Goal: Information Seeking & Learning: Learn about a topic

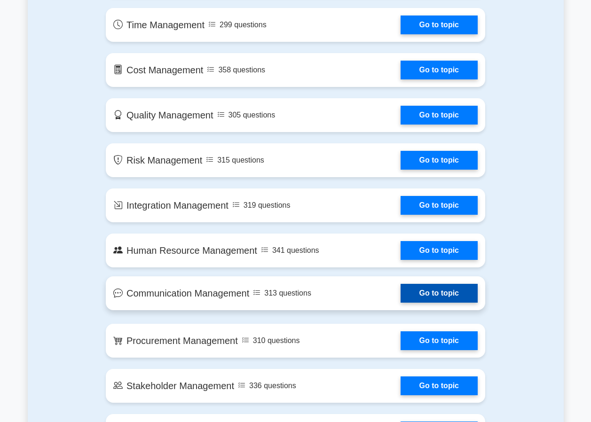
scroll to position [626, 0]
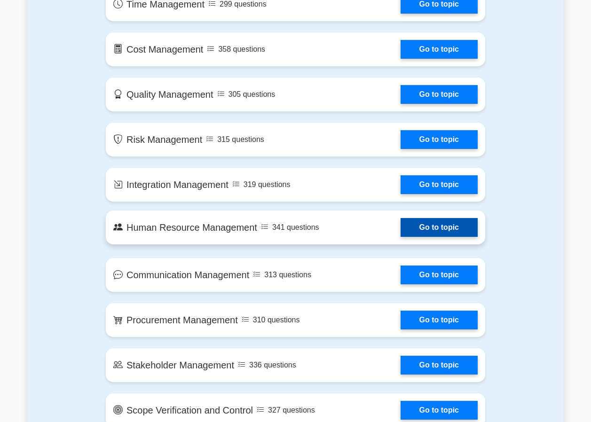
click at [400, 232] on link "Go to topic" at bounding box center [438, 227] width 77 height 19
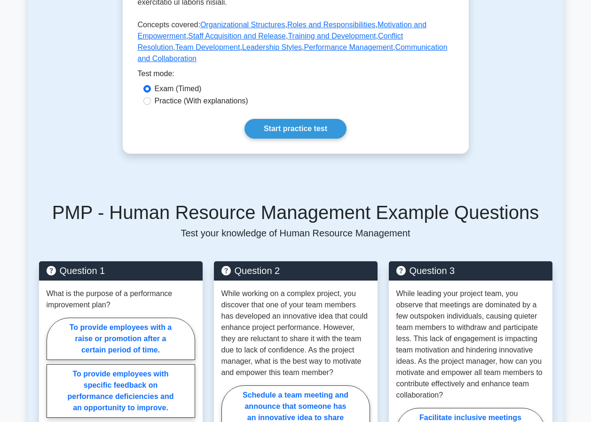
scroll to position [517, 0]
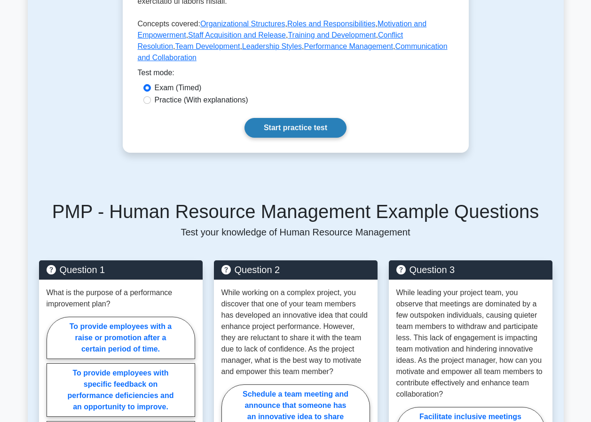
click at [290, 118] on link "Start practice test" at bounding box center [295, 128] width 102 height 20
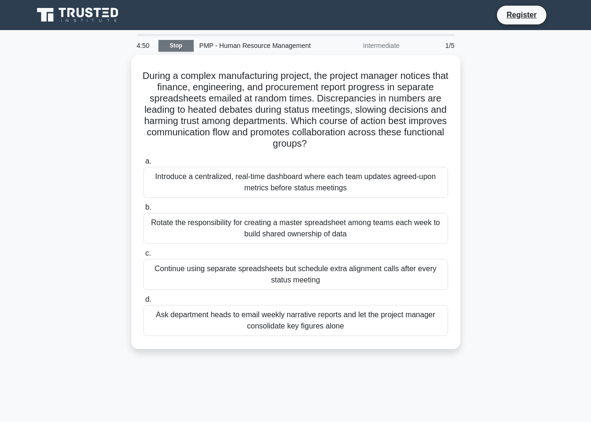
click at [173, 48] on link "Stop" at bounding box center [175, 46] width 35 height 12
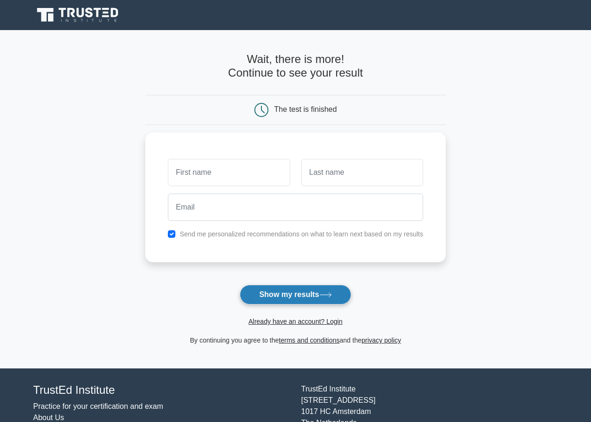
click at [315, 289] on button "Show my results" at bounding box center [295, 295] width 111 height 20
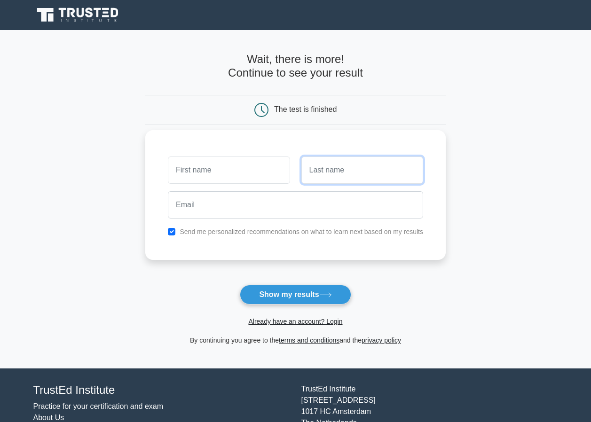
click at [329, 178] on input "text" at bounding box center [362, 170] width 122 height 27
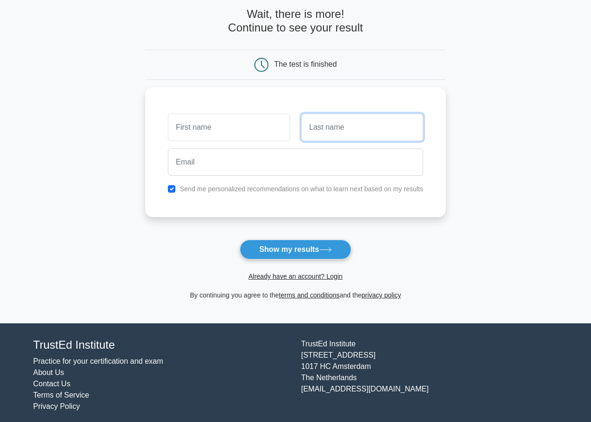
scroll to position [51, 0]
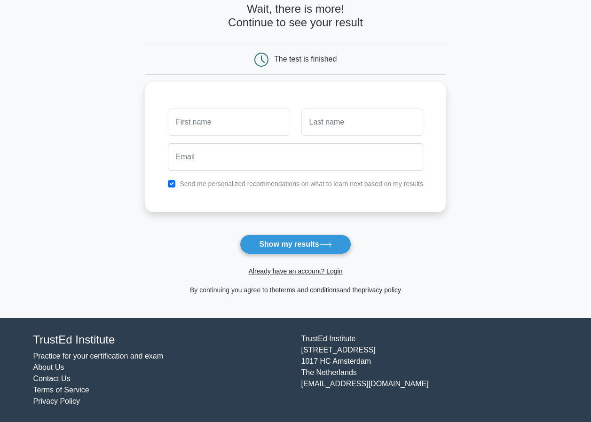
click at [125, 355] on link "Practice for your certification and exam" at bounding box center [98, 356] width 130 height 8
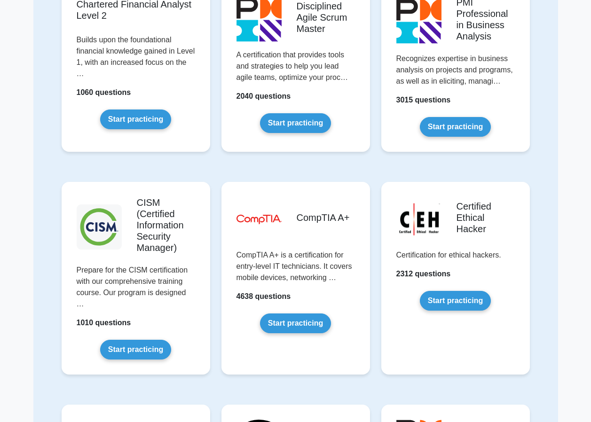
scroll to position [1175, 0]
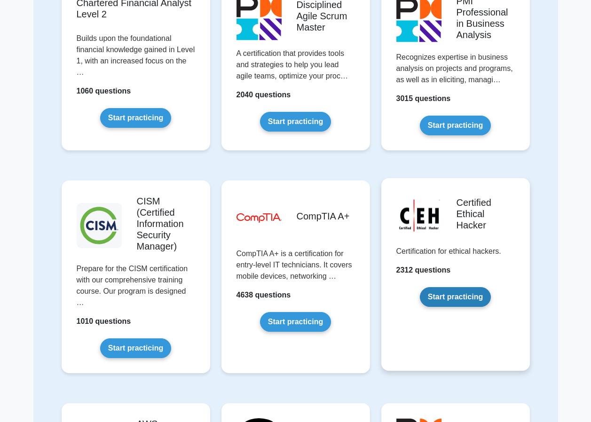
click at [447, 298] on link "Start practicing" at bounding box center [455, 297] width 71 height 20
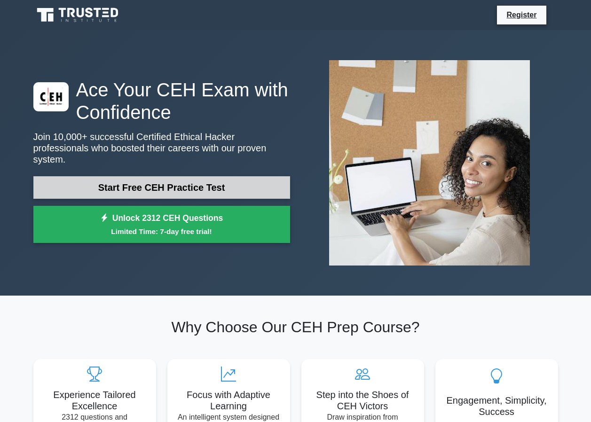
click at [182, 182] on link "Start Free CEH Practice Test" at bounding box center [161, 187] width 257 height 23
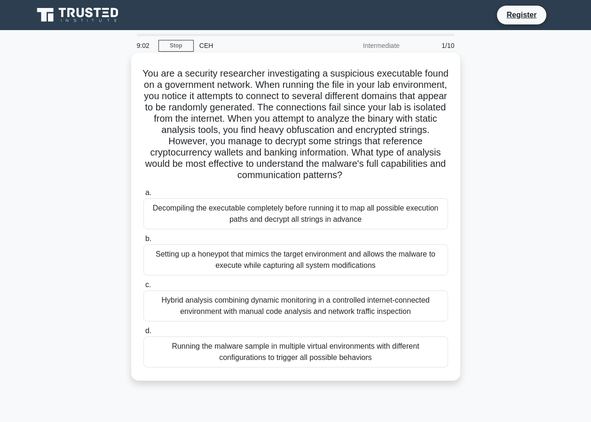
click at [291, 257] on div "Setting up a honeypot that mimics the target environment and allows the malware…" at bounding box center [295, 259] width 305 height 31
click at [143, 242] on input "b. Setting up a honeypot that mimics the target environment and allows the malw…" at bounding box center [143, 239] width 0 height 6
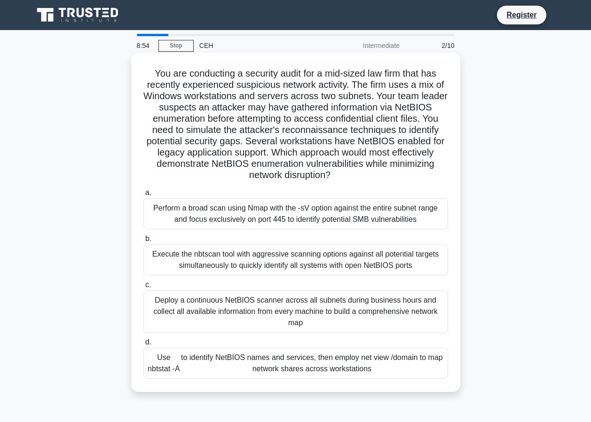
click at [278, 314] on div "Deploy a continuous NetBIOS scanner across all subnets during business hours an…" at bounding box center [295, 311] width 305 height 42
click at [143, 288] on input "c. Deploy a continuous NetBIOS scanner across all subnets during business hours…" at bounding box center [143, 285] width 0 height 6
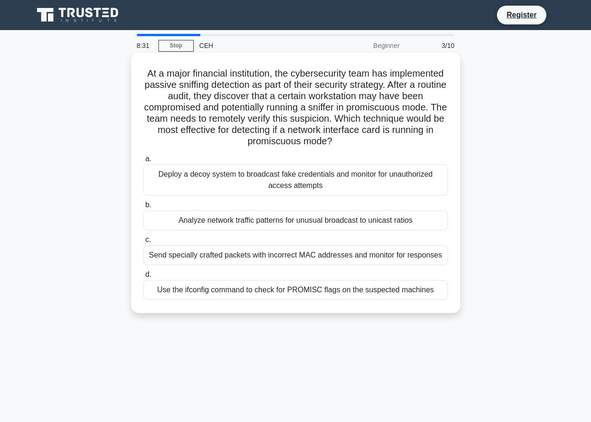
click at [241, 294] on div "Use the ifconfig command to check for PROMISC flags on the suspected machines" at bounding box center [295, 290] width 305 height 20
click at [143, 278] on input "d. Use the ifconfig command to check for PROMISC flags on the suspected machines" at bounding box center [143, 275] width 0 height 6
